Goal: Check status: Check status

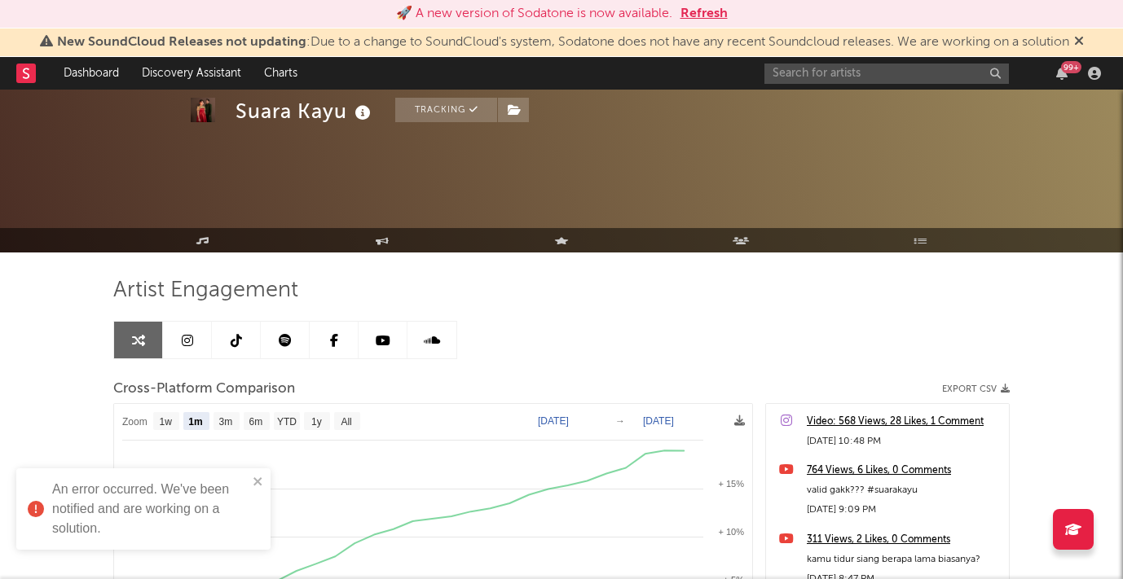
select select "1m"
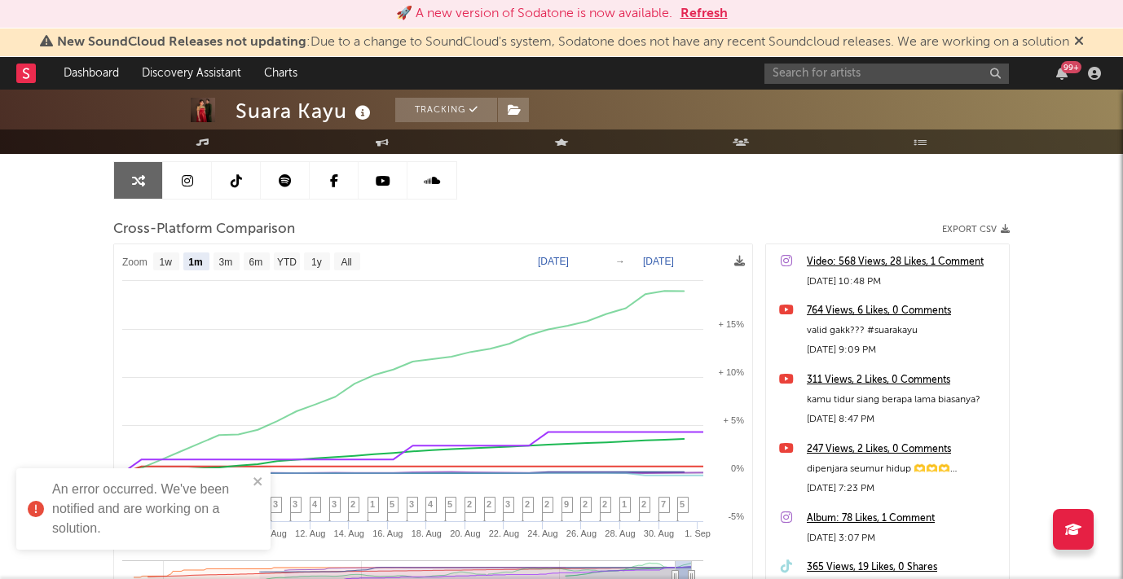
click at [708, 13] on button "Refresh" at bounding box center [703, 14] width 47 height 20
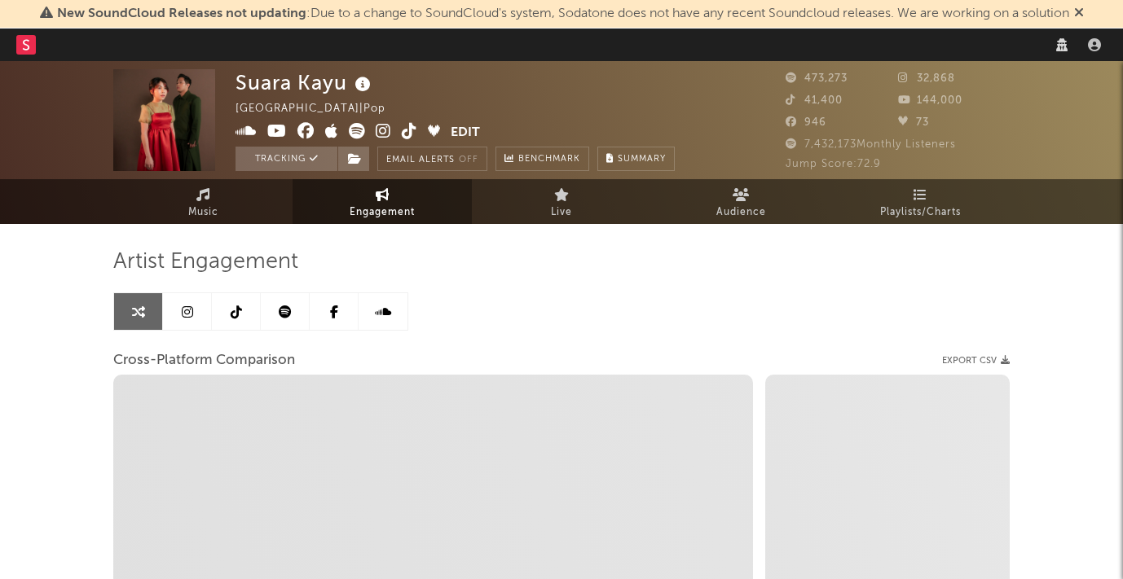
select select "1w"
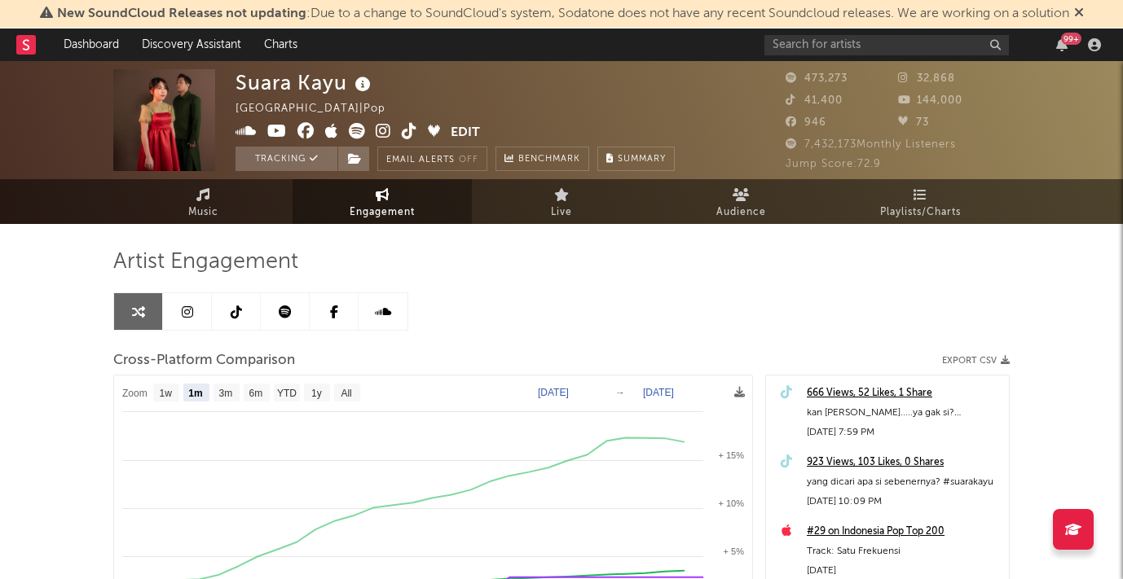
select select "1m"
